Goal: Find specific page/section: Find specific page/section

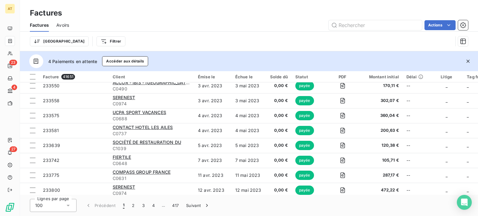
scroll to position [93, 0]
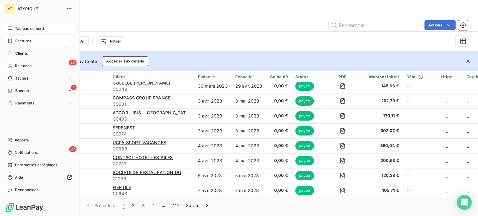
click at [18, 28] on span "Tableau de bord" at bounding box center [29, 29] width 29 height 6
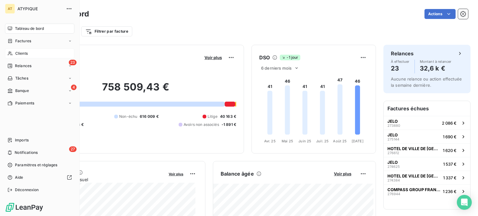
click at [34, 56] on div "Clients" at bounding box center [39, 54] width 69 height 10
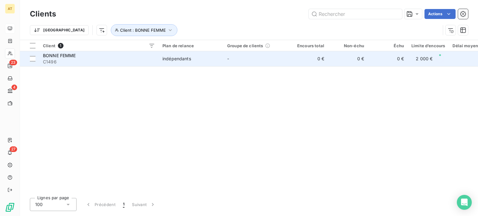
click at [109, 59] on span "C1496" at bounding box center [99, 62] width 112 height 6
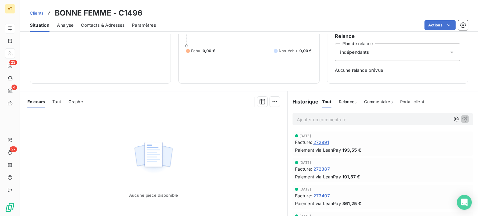
scroll to position [90, 0]
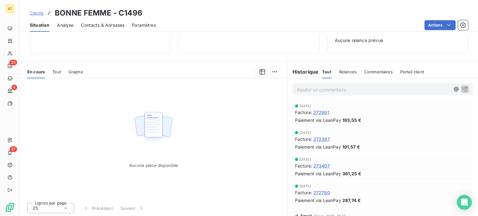
click at [53, 69] on span "Tout" at bounding box center [56, 71] width 9 height 5
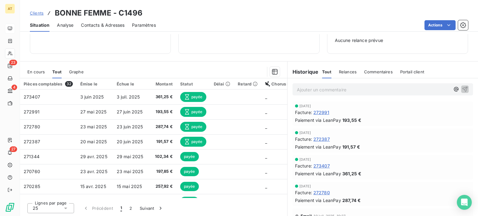
click at [77, 73] on span "Graphe" at bounding box center [76, 71] width 15 height 5
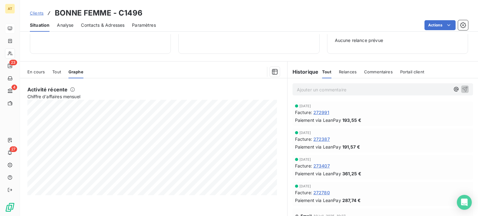
click at [41, 73] on span "En cours" at bounding box center [35, 71] width 17 height 5
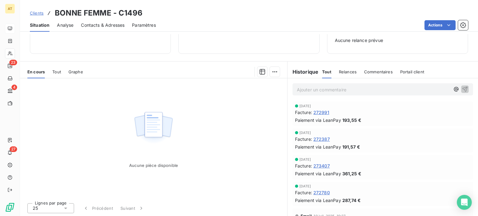
click at [55, 71] on span "Tout" at bounding box center [56, 71] width 9 height 5
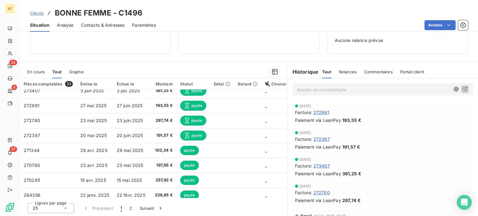
scroll to position [0, 0]
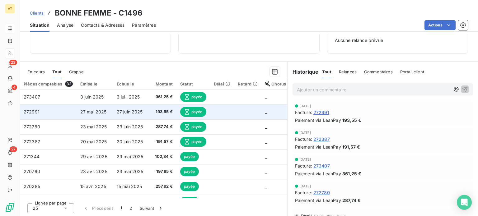
click at [249, 111] on td at bounding box center [247, 112] width 27 height 15
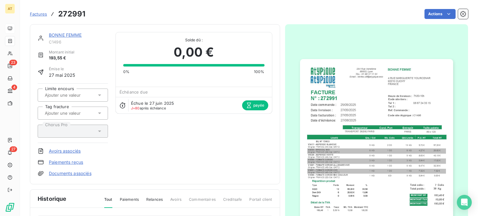
click at [42, 16] on span "Factures" at bounding box center [38, 14] width 17 height 5
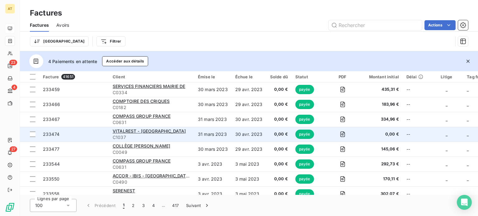
scroll to position [31, 0]
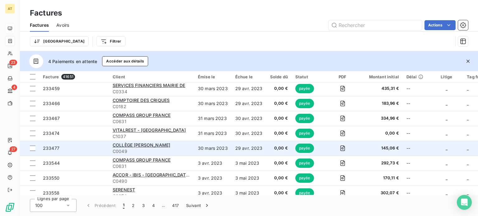
click at [139, 154] on span "C0049" at bounding box center [152, 151] width 78 height 6
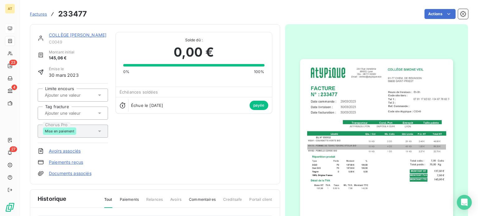
click at [44, 15] on span "Factures" at bounding box center [38, 14] width 17 height 5
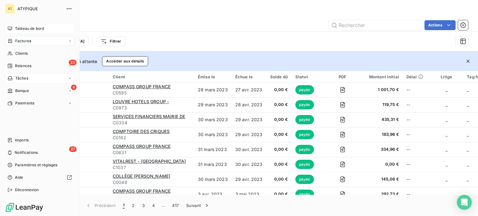
click at [16, 78] on span "Tâches" at bounding box center [21, 79] width 13 height 6
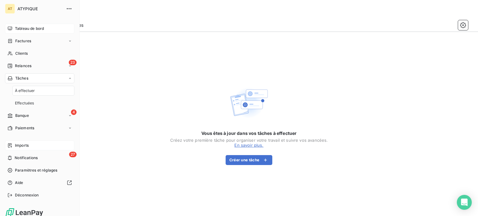
click at [36, 145] on div "Imports" at bounding box center [39, 146] width 69 height 10
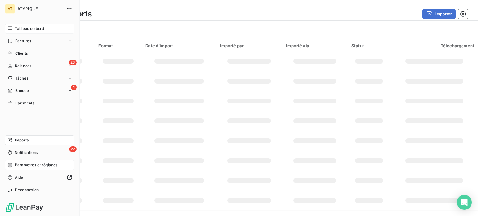
click at [25, 166] on span "Paramètres et réglages" at bounding box center [36, 165] width 42 height 6
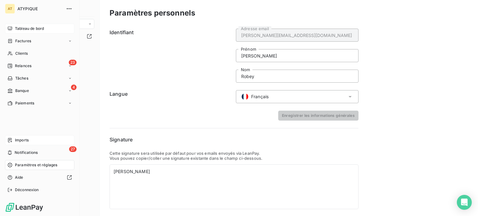
click at [23, 141] on span "Imports" at bounding box center [22, 141] width 14 height 6
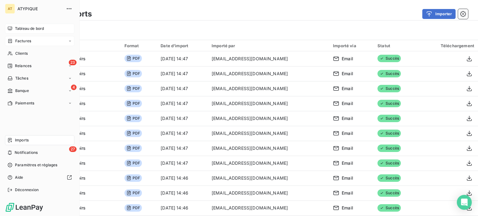
click at [23, 38] on span "Factures" at bounding box center [23, 41] width 16 height 6
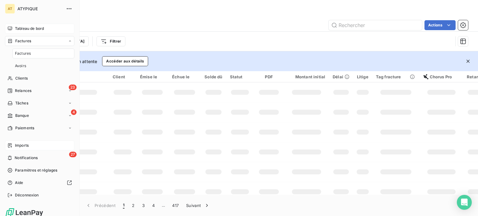
click at [29, 40] on span "Factures" at bounding box center [23, 41] width 16 height 6
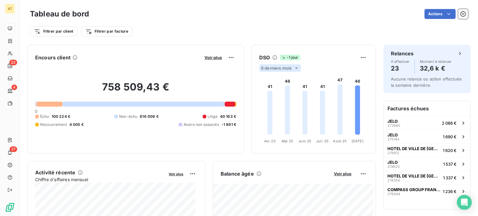
click at [270, 70] on span "6 derniers mois" at bounding box center [276, 68] width 30 height 5
click at [243, 67] on div "Encours client Voir plus 758 509,43 € 0 Échu 100 224 € Non-échu 616 009 € Litig…" at bounding box center [201, 99] width 349 height 109
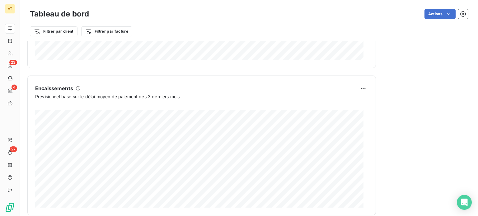
scroll to position [390, 0]
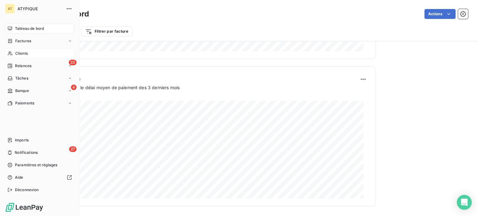
click at [33, 55] on div "Clients" at bounding box center [39, 54] width 69 height 10
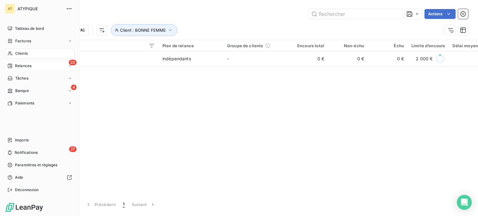
click at [34, 66] on div "23 Relances" at bounding box center [39, 66] width 69 height 10
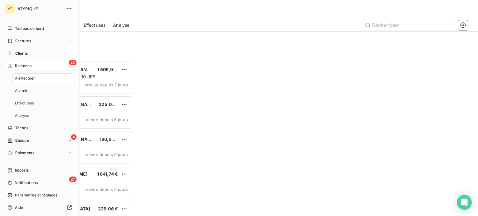
scroll to position [151, 99]
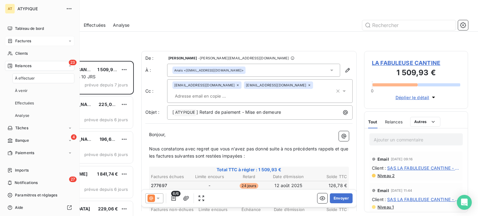
click at [30, 46] on div "Factures" at bounding box center [39, 41] width 69 height 10
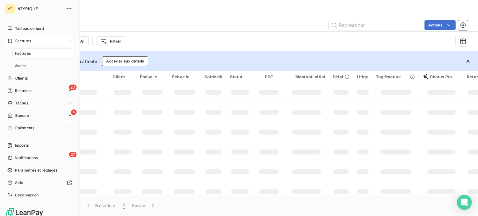
click at [35, 40] on div "Factures" at bounding box center [39, 41] width 69 height 10
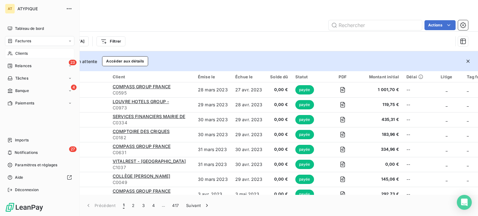
click at [29, 54] on div "Clients" at bounding box center [39, 54] width 69 height 10
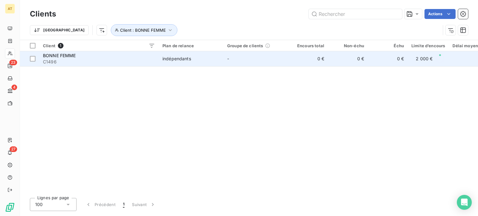
click at [124, 63] on span "C1496" at bounding box center [99, 62] width 112 height 6
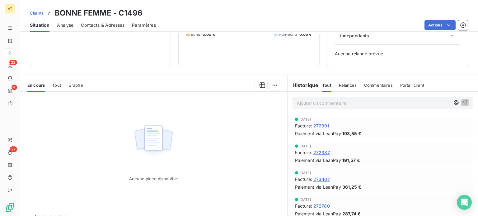
scroll to position [90, 0]
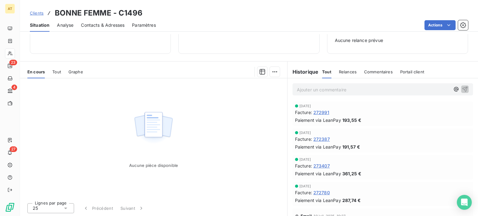
click at [321, 163] on span "273407" at bounding box center [321, 166] width 16 height 7
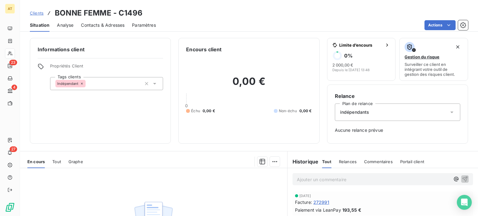
scroll to position [90, 0]
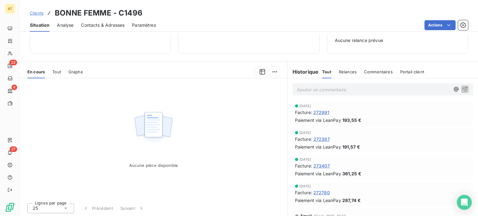
click at [56, 75] on div "Tout" at bounding box center [56, 71] width 9 height 13
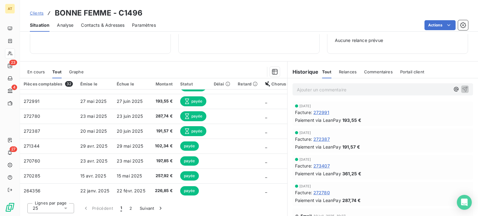
scroll to position [3, 0]
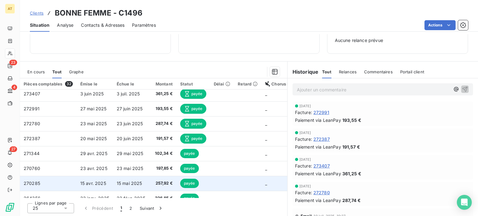
click at [212, 189] on td at bounding box center [222, 183] width 24 height 15
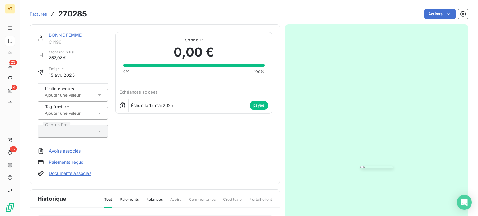
click at [38, 15] on span "Factures" at bounding box center [38, 14] width 17 height 5
